Goal: Information Seeking & Learning: Learn about a topic

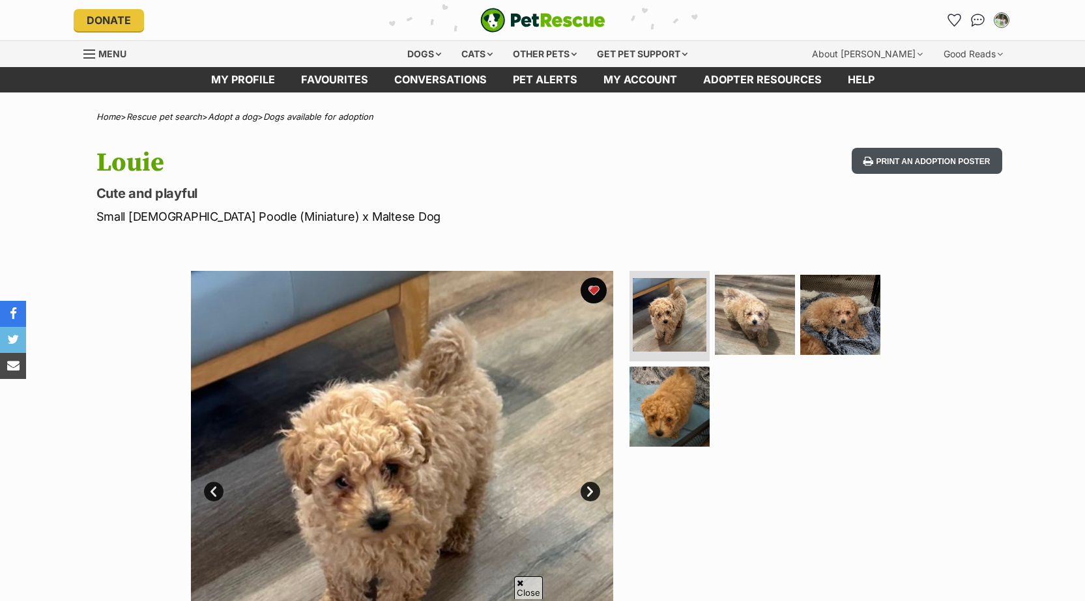
scroll to position [65, 0]
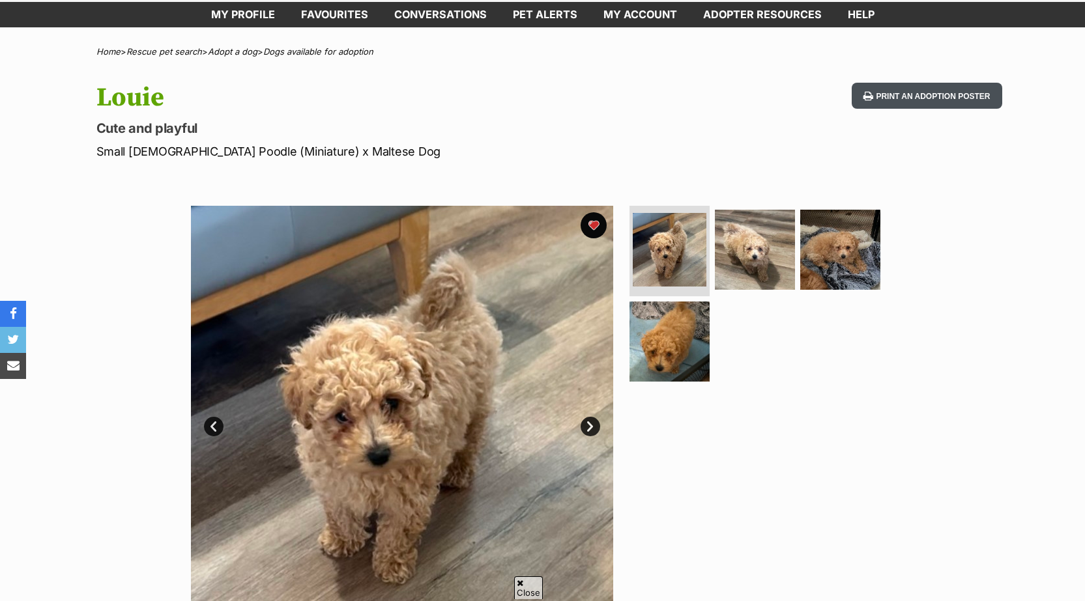
click at [928, 93] on button "Print an adoption poster" at bounding box center [927, 96] width 150 height 27
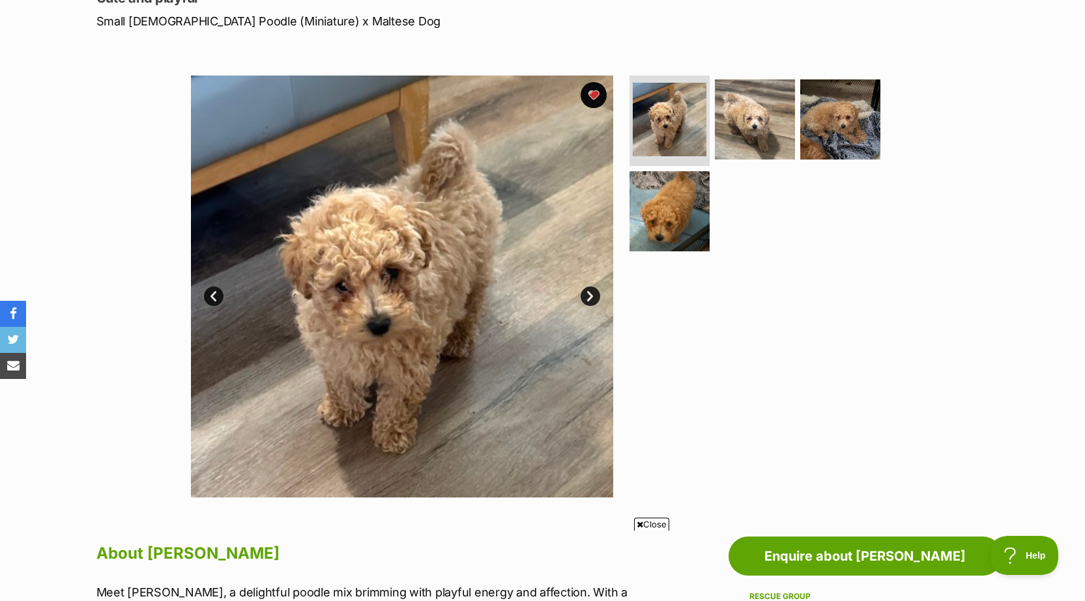
scroll to position [0, 0]
click at [672, 119] on img at bounding box center [670, 120] width 78 height 78
click at [585, 298] on link "Next" at bounding box center [591, 297] width 20 height 20
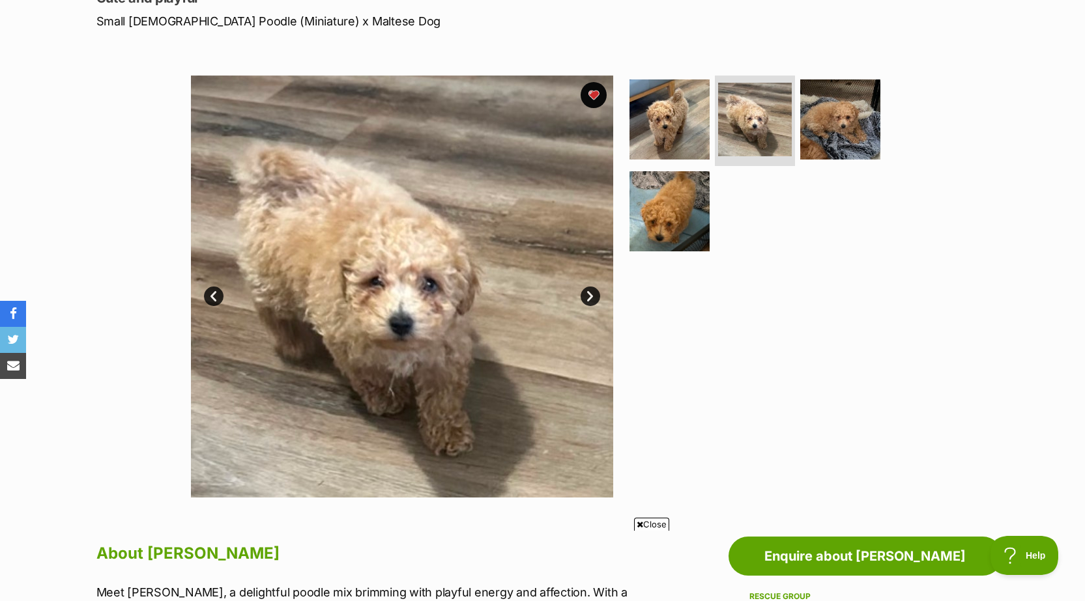
click at [586, 297] on link "Next" at bounding box center [591, 297] width 20 height 20
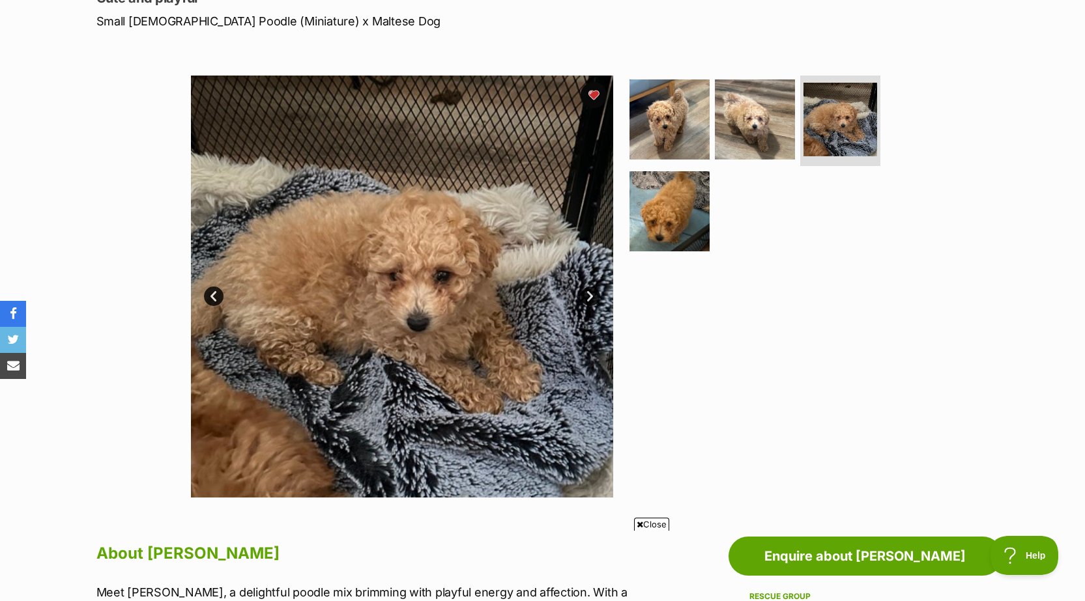
click at [591, 295] on link "Next" at bounding box center [591, 297] width 20 height 20
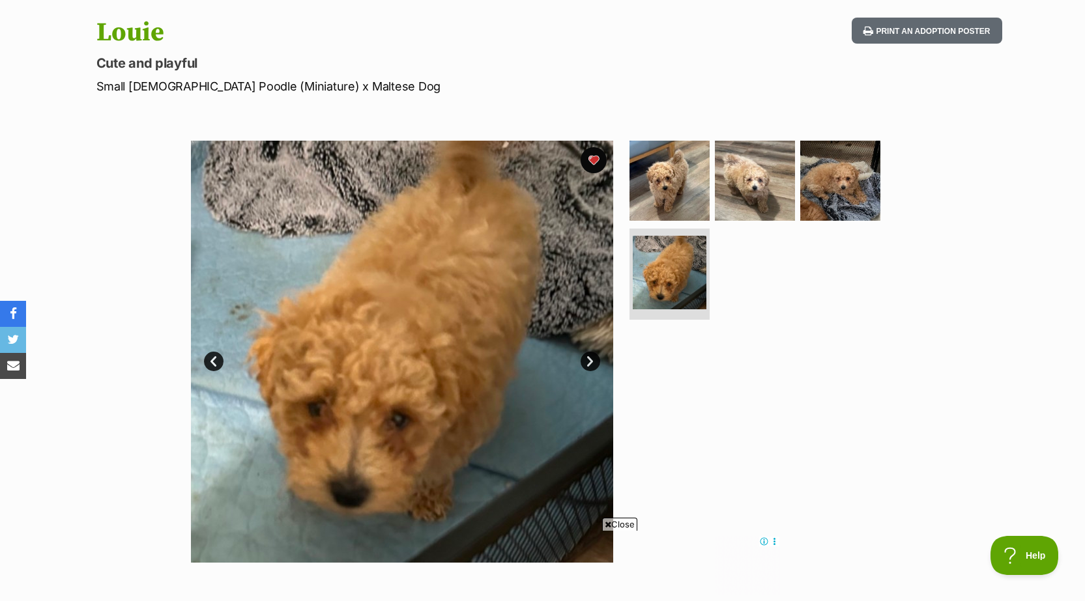
click at [926, 448] on div "Available 4 of 4 images 4 of 4 images 4 of 4 images 4 of 4 images Next Prev 1 2…" at bounding box center [542, 342] width 1085 height 442
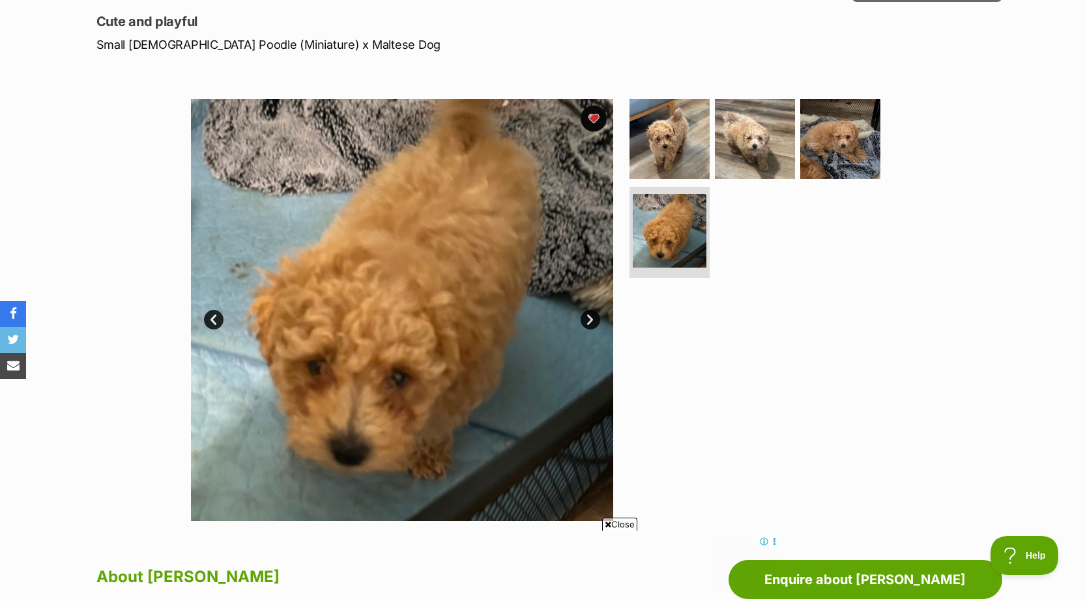
scroll to position [195, 0]
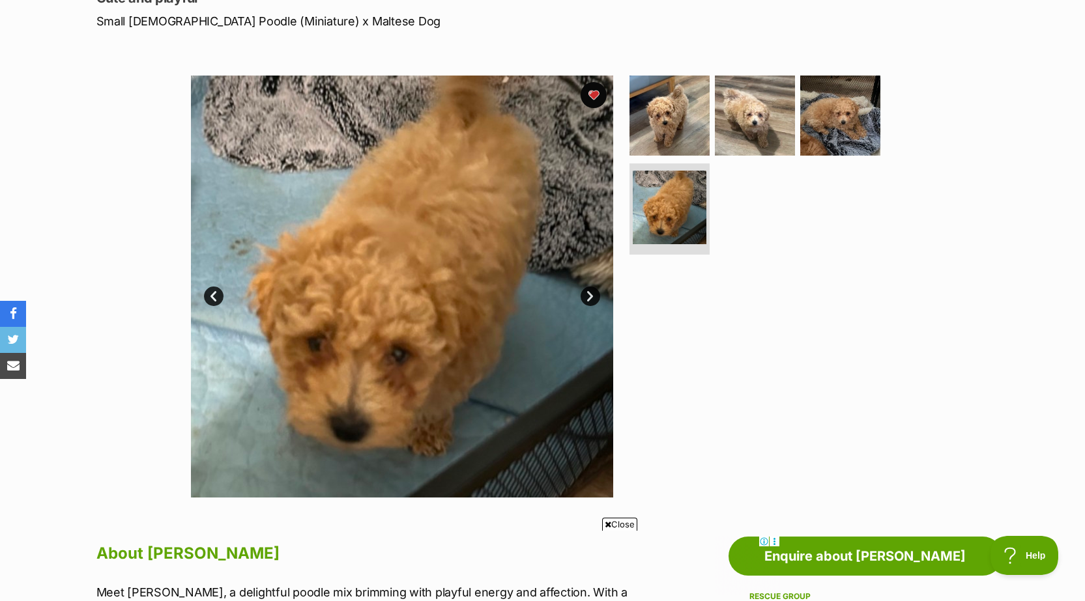
click at [590, 295] on link "Next" at bounding box center [591, 297] width 20 height 20
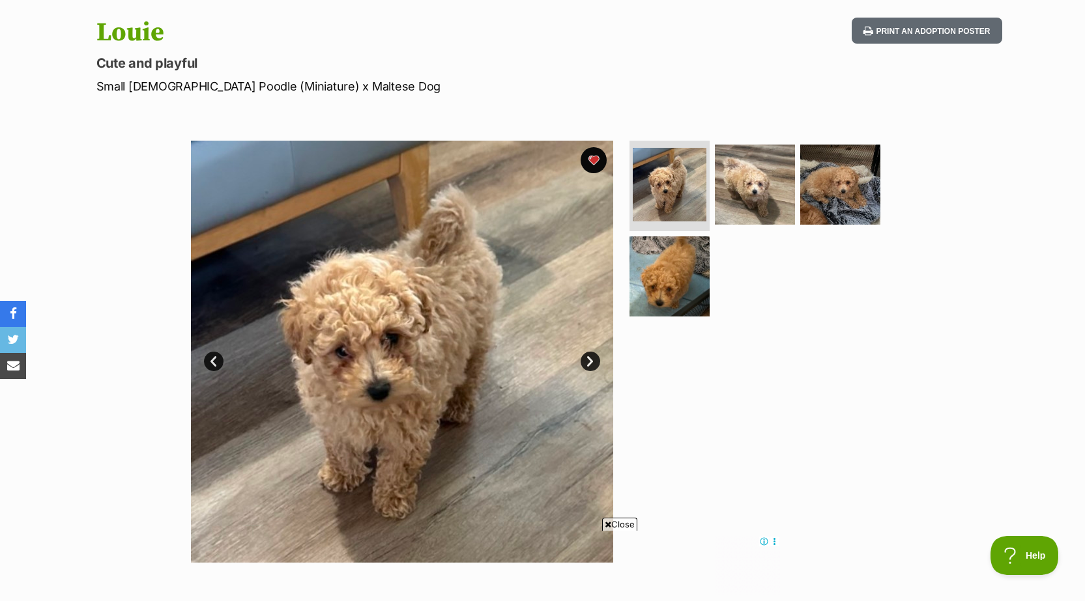
scroll to position [0, 0]
click at [771, 540] on icon at bounding box center [774, 542] width 10 height 10
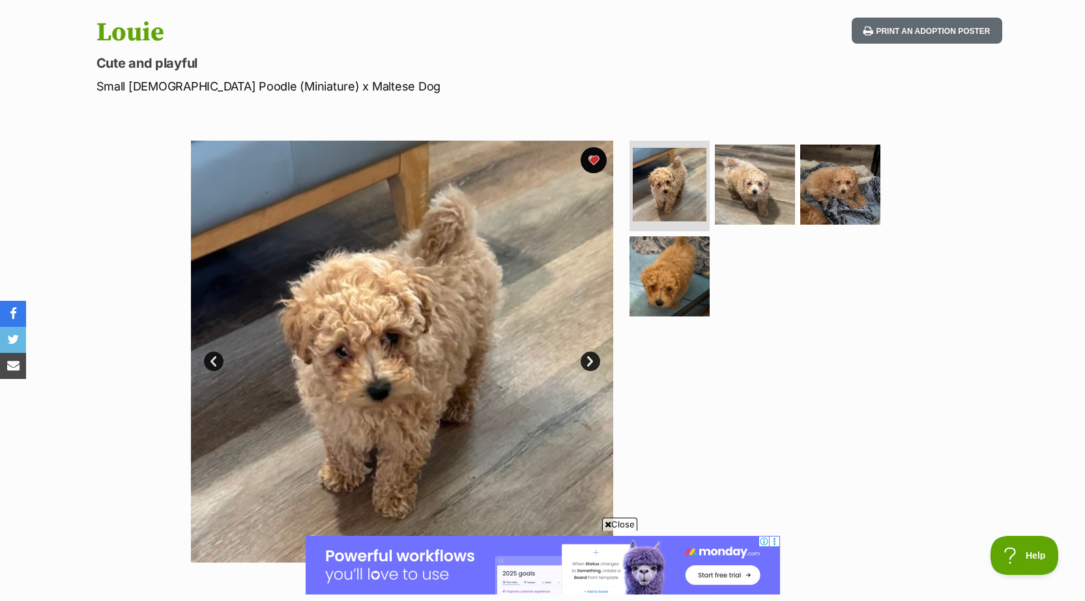
click at [918, 377] on div "Available 1 of 4 images 1 of 4 images 1 of 4 images 1 of 4 images Next Prev 1 2…" at bounding box center [542, 342] width 1085 height 442
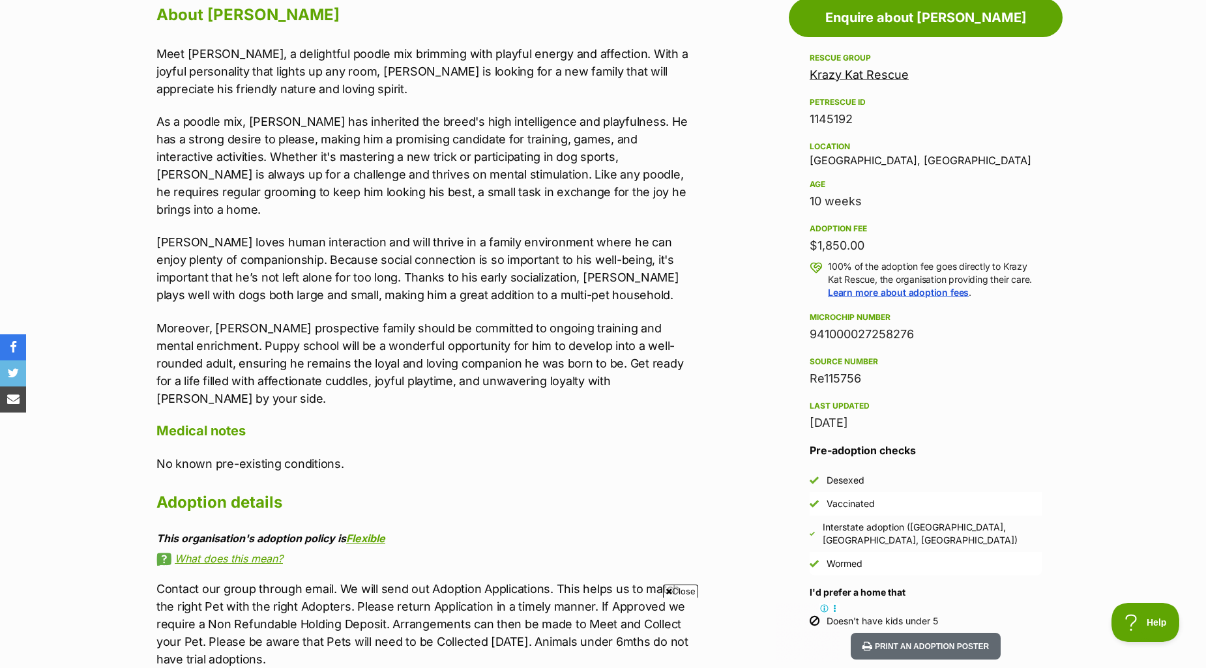
scroll to position [709, 0]
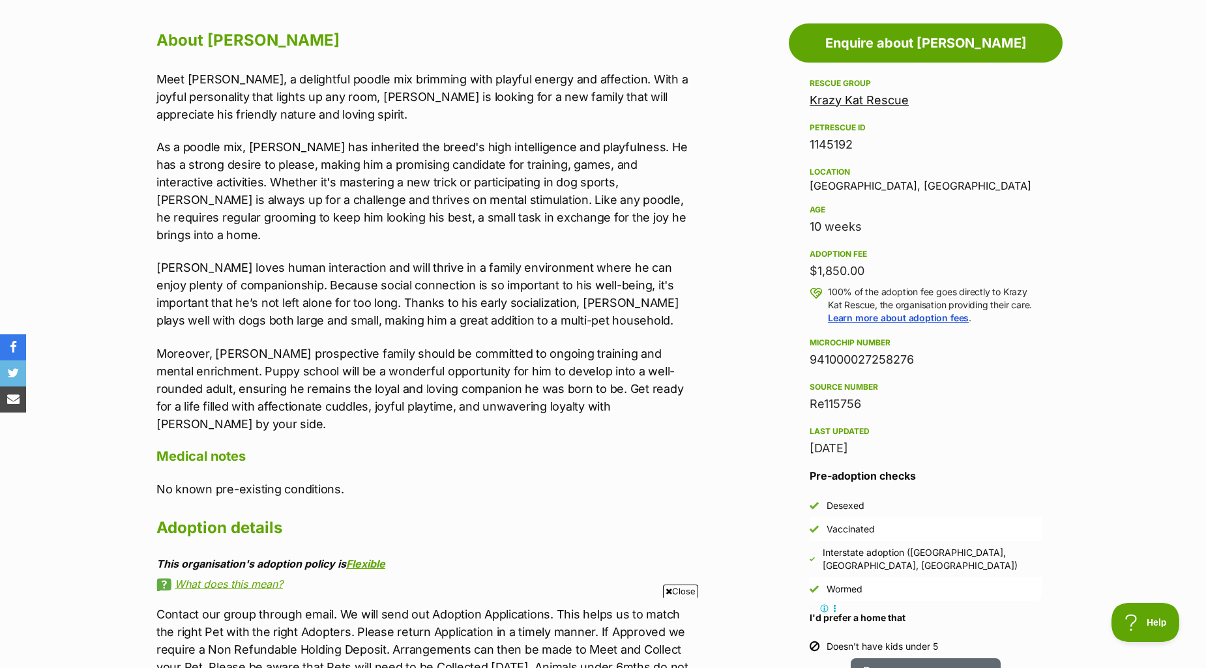
click at [1084, 165] on section "Home > Rescue pet search > Adopt a dog > Dogs available for adoption Louie Cute…" at bounding box center [603, 352] width 1206 height 1899
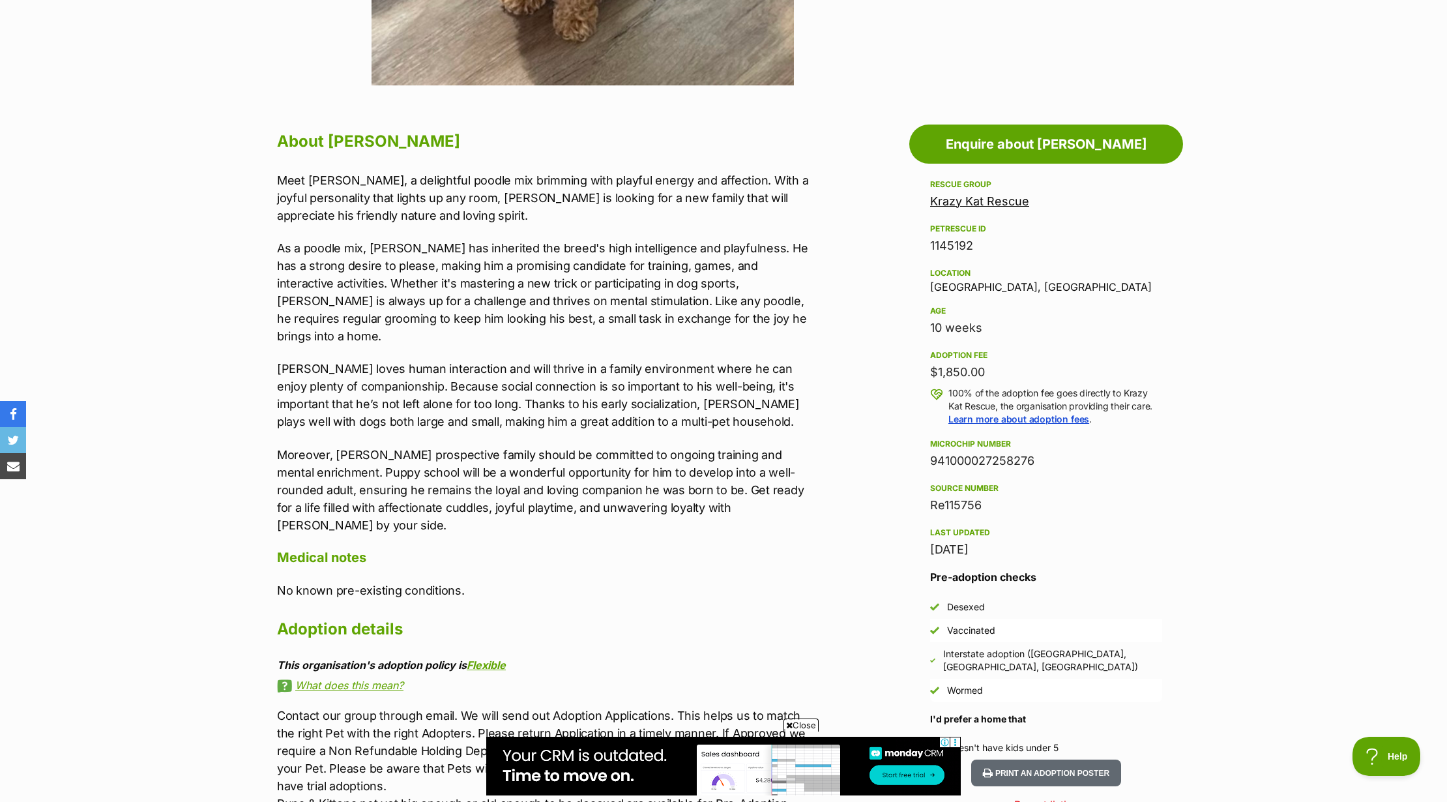
scroll to position [0, 0]
drag, startPoint x: 926, startPoint y: 327, endPoint x: 1041, endPoint y: 328, distance: 115.4
click at [1041, 328] on aside "Rescue group Krazy Kat Rescue PetRescue ID 1145192 Location Ashmont, NSW Age 10…" at bounding box center [1046, 468] width 274 height 583
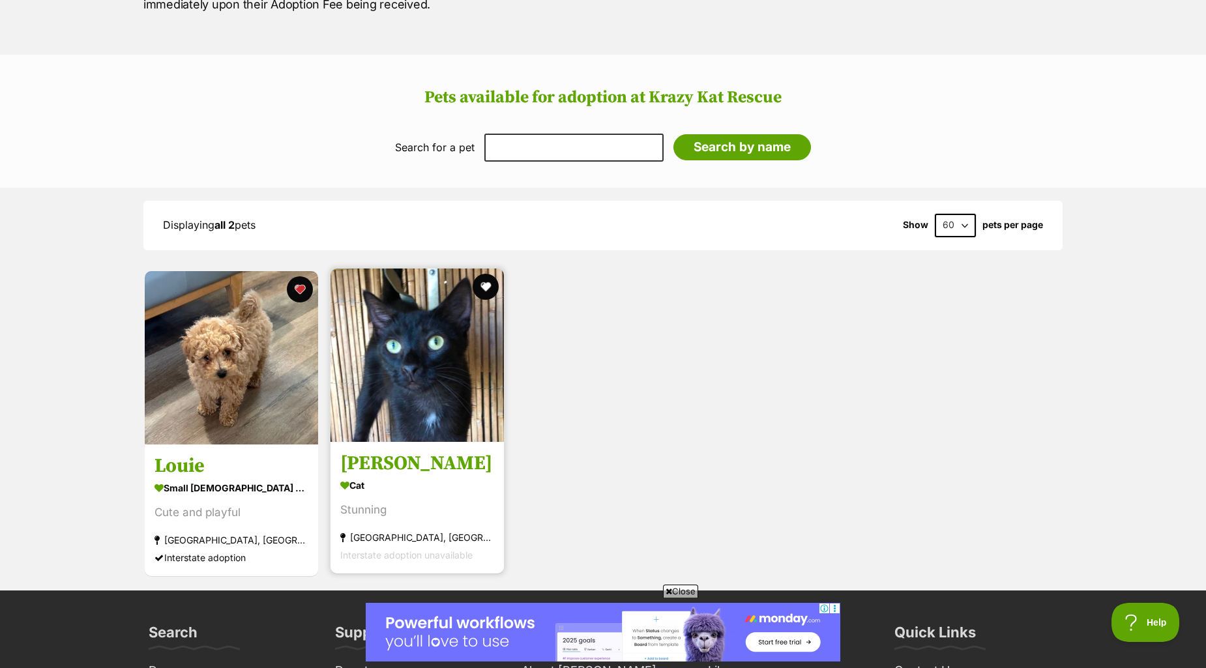
click at [418, 340] on img at bounding box center [416, 354] width 173 height 173
